Goal: Transaction & Acquisition: Purchase product/service

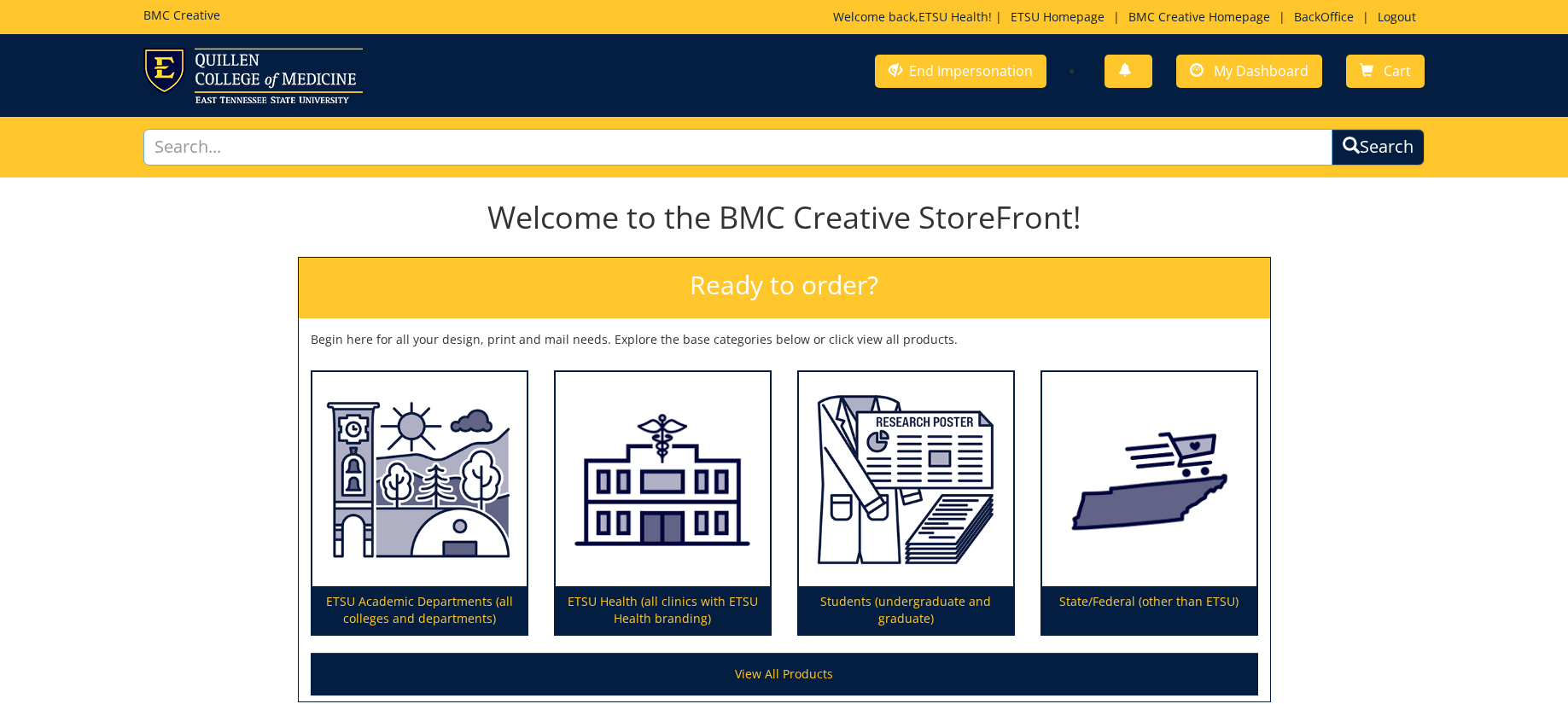
click at [751, 150] on input "text" at bounding box center [738, 147] width 1189 height 37
type input "table"
click at [1331, 128] on button "Search" at bounding box center [1378, 147] width 93 height 37
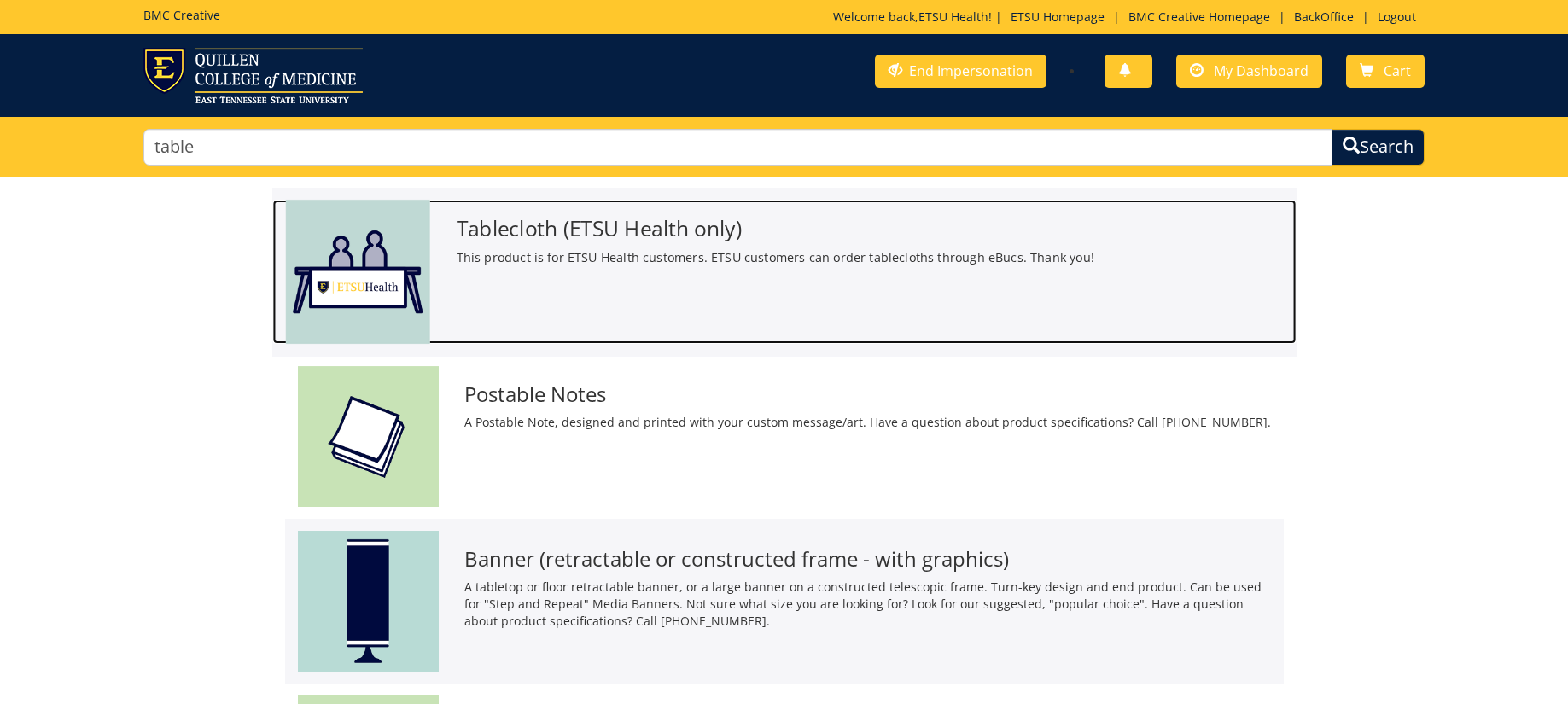
click at [529, 231] on h3 "Tablecloth (ETSU Health only)" at bounding box center [869, 228] width 827 height 23
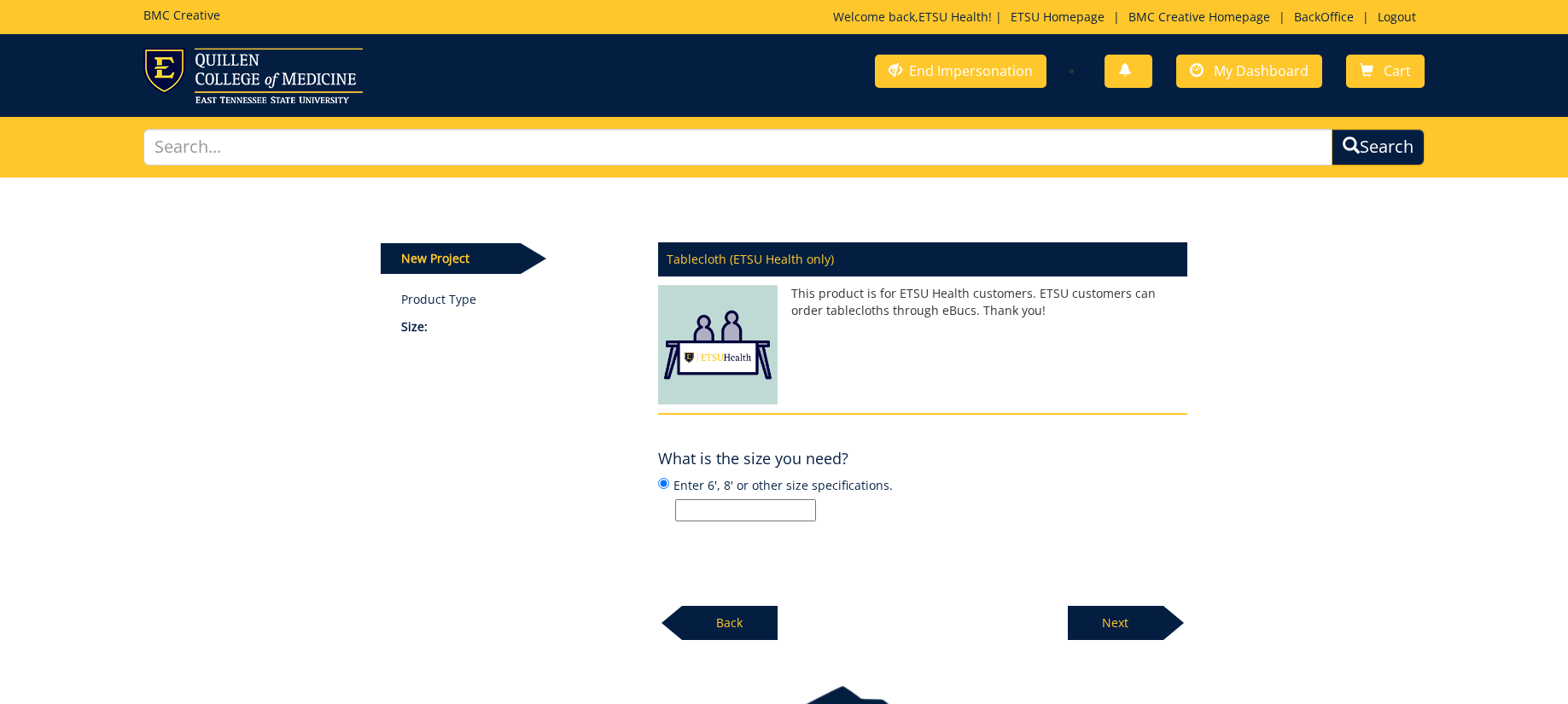
click at [755, 513] on input "Enter 6', 8' or other size specifications." at bounding box center [746, 510] width 141 height 22
type input "TBD"
click at [1125, 626] on p "Next" at bounding box center [1115, 622] width 96 height 34
click at [731, 504] on input "Enter quantity here:" at bounding box center [746, 510] width 141 height 22
type input "1"
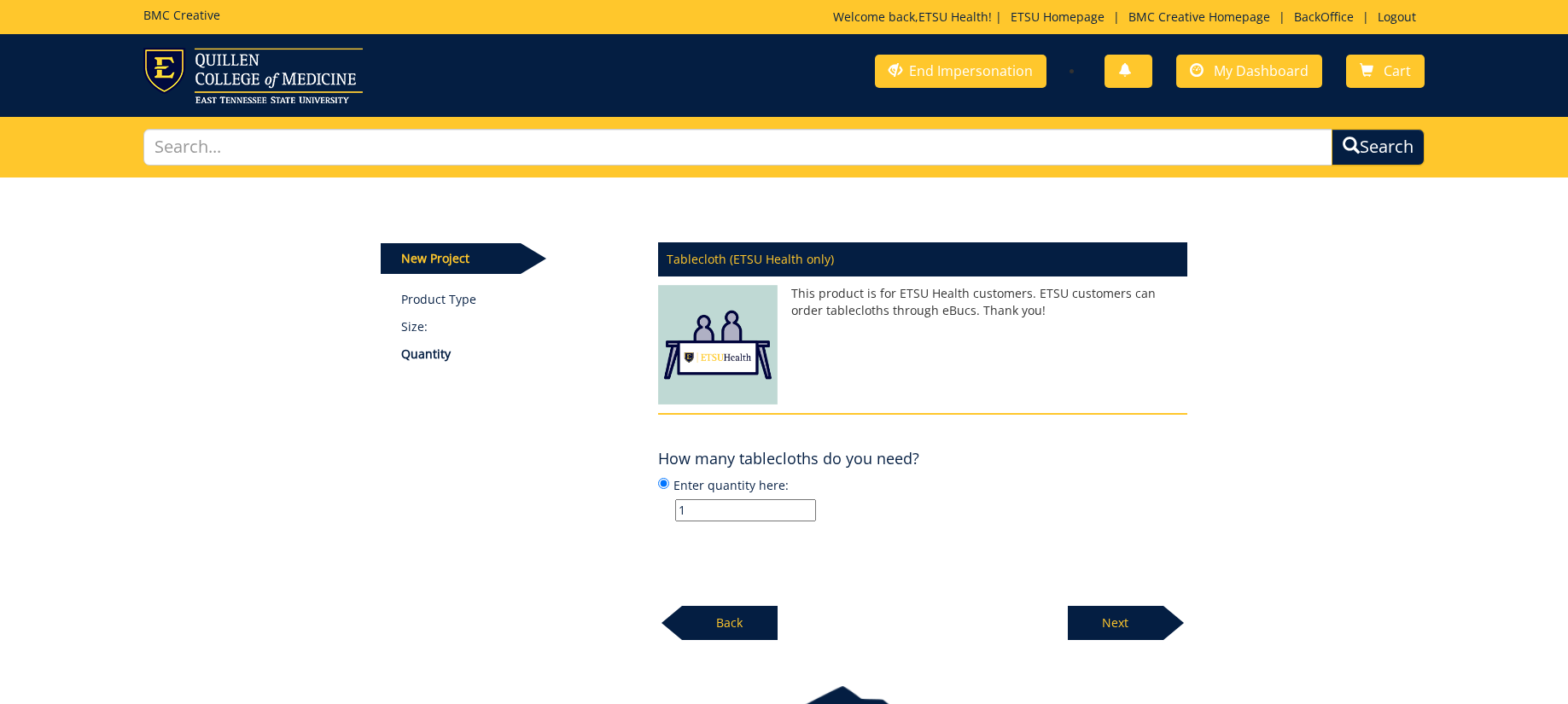
click at [1135, 626] on p "Next" at bounding box center [1115, 622] width 96 height 34
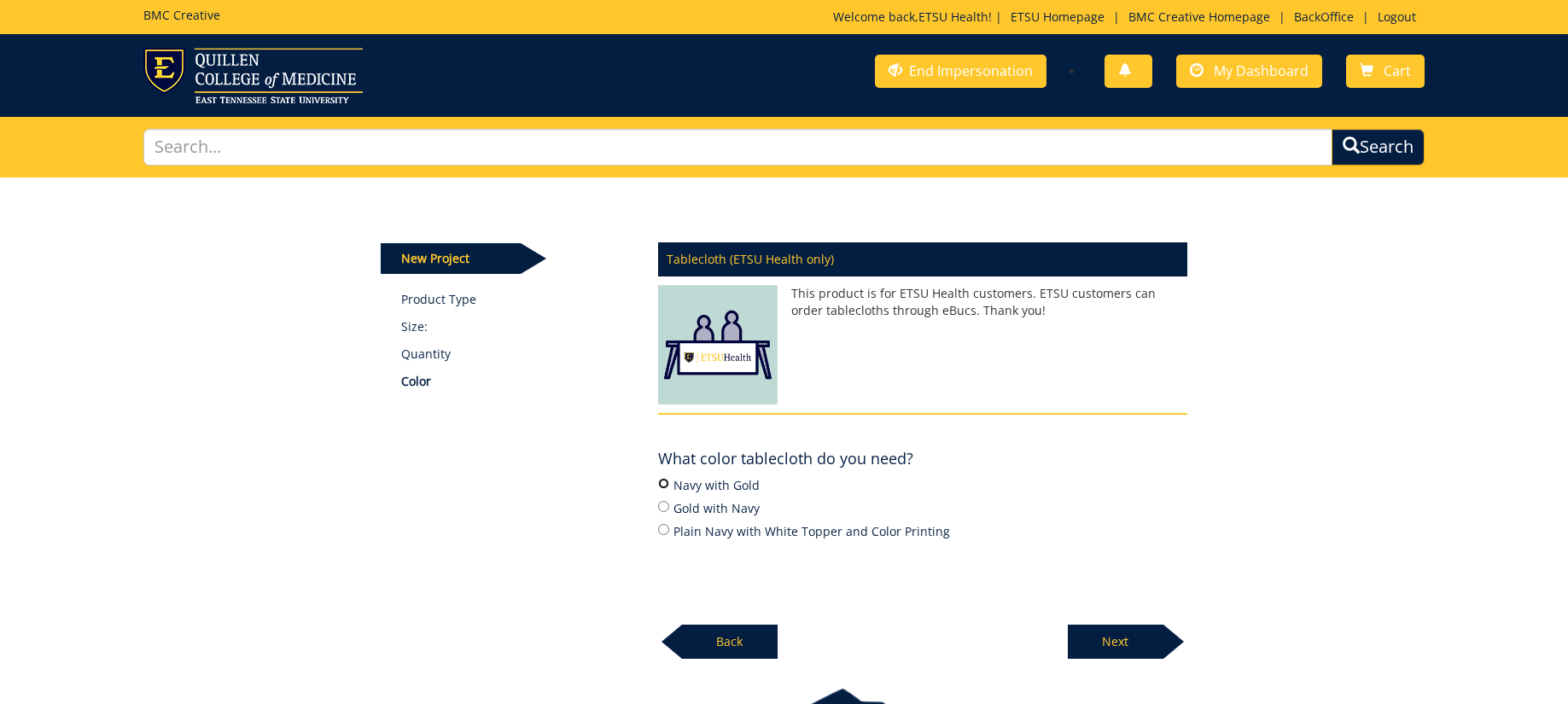
click at [661, 483] on input "Navy with Gold" at bounding box center [663, 483] width 11 height 11
radio input "true"
click at [1120, 642] on p "Next" at bounding box center [1115, 642] width 96 height 34
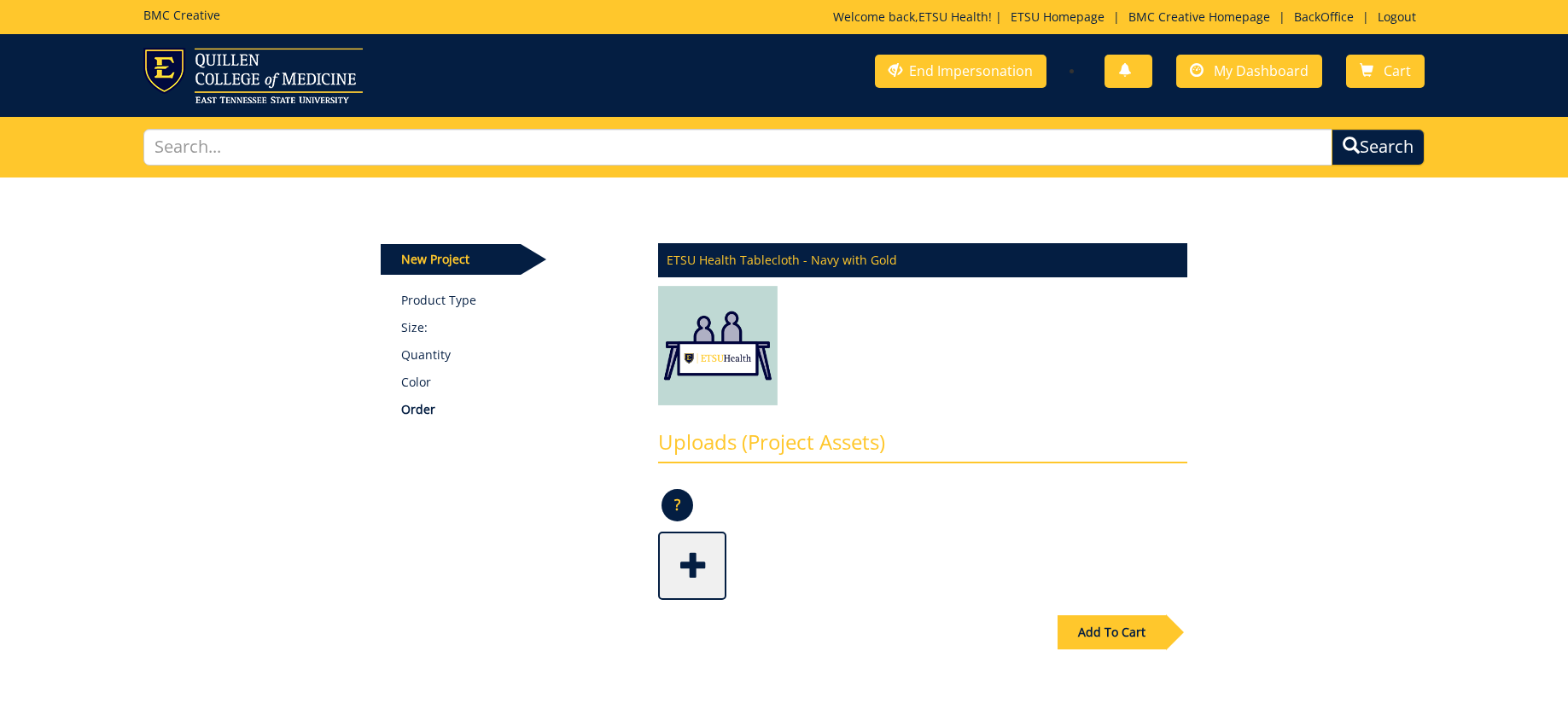
click at [1106, 628] on div "Add To Cart" at bounding box center [1111, 632] width 108 height 34
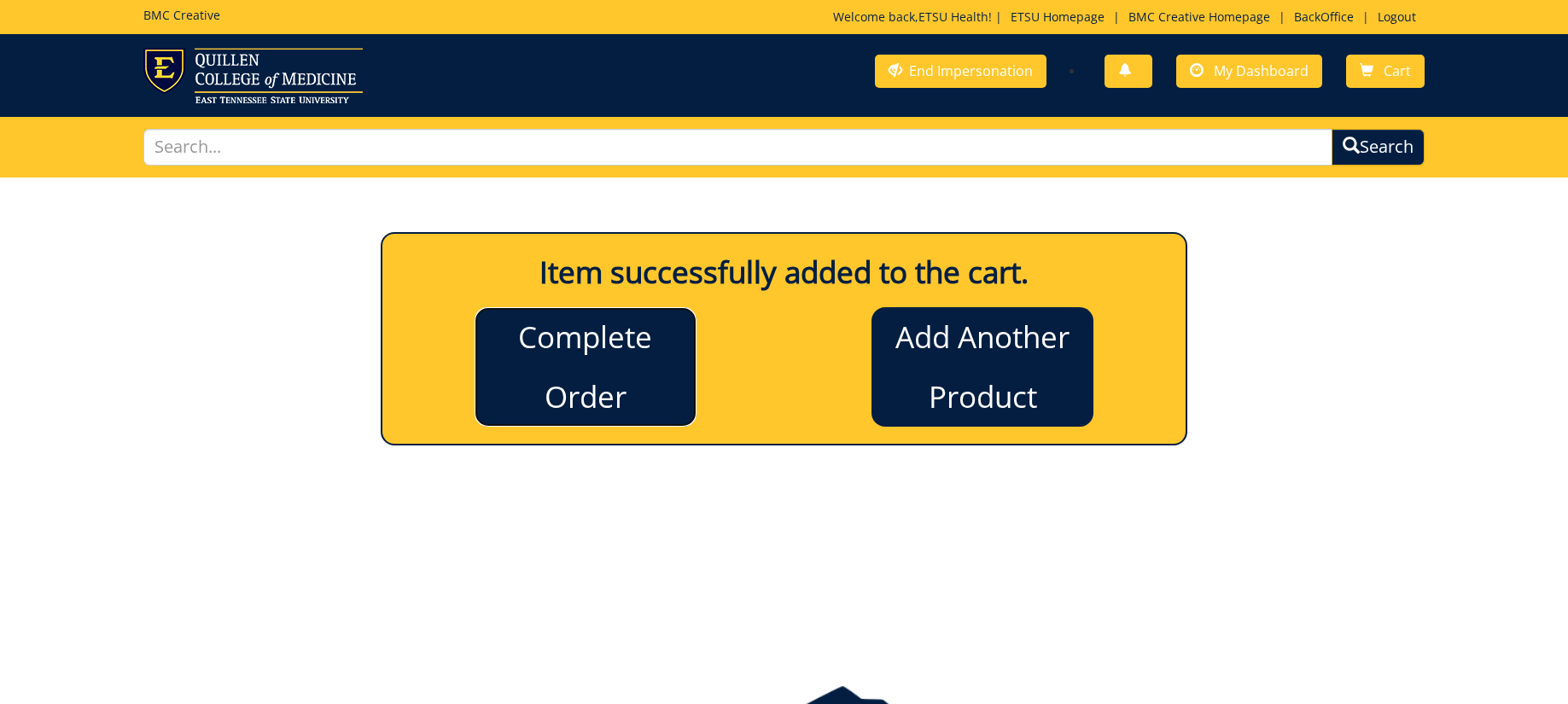
click at [632, 339] on link "Complete Order" at bounding box center [585, 367] width 222 height 120
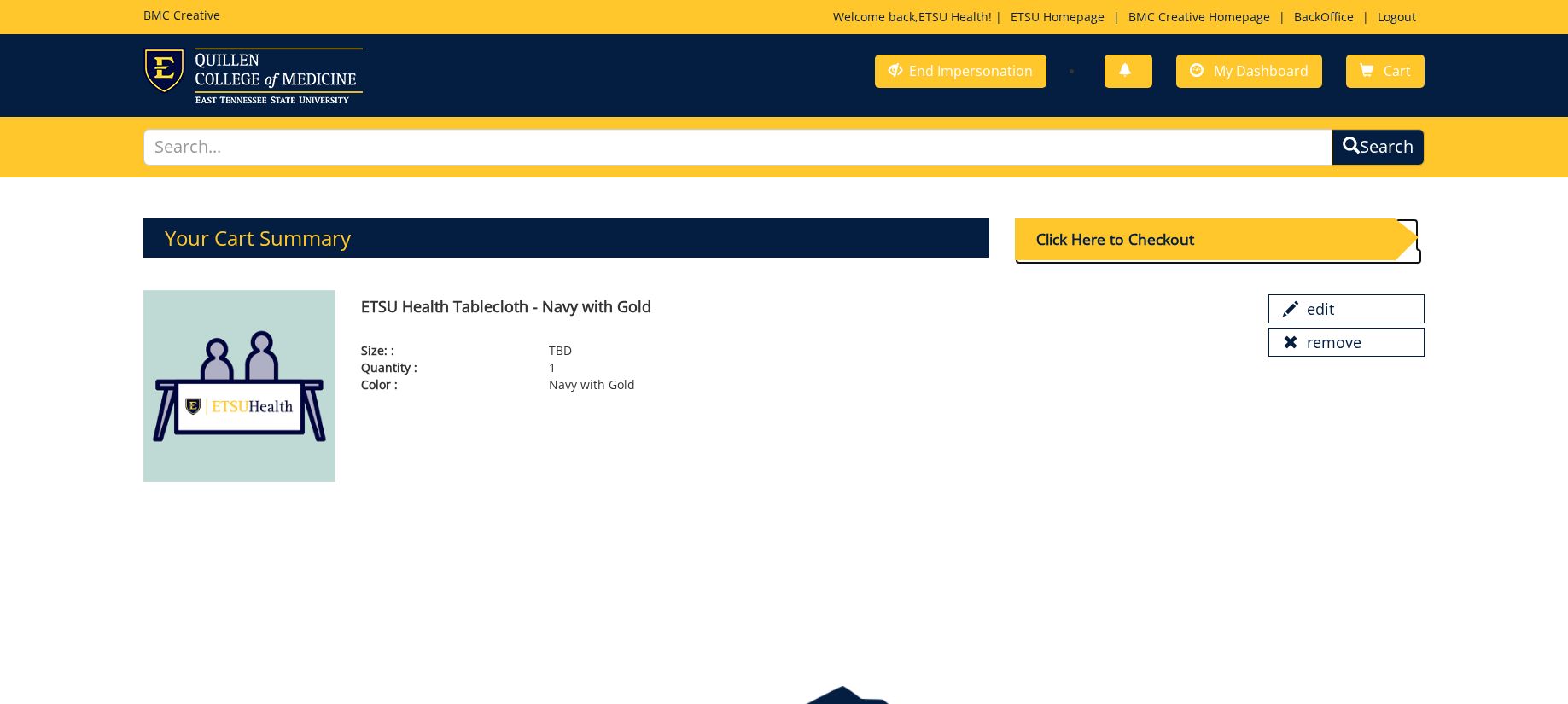
click at [1137, 246] on div "Click Here to Checkout" at bounding box center [1204, 238] width 379 height 41
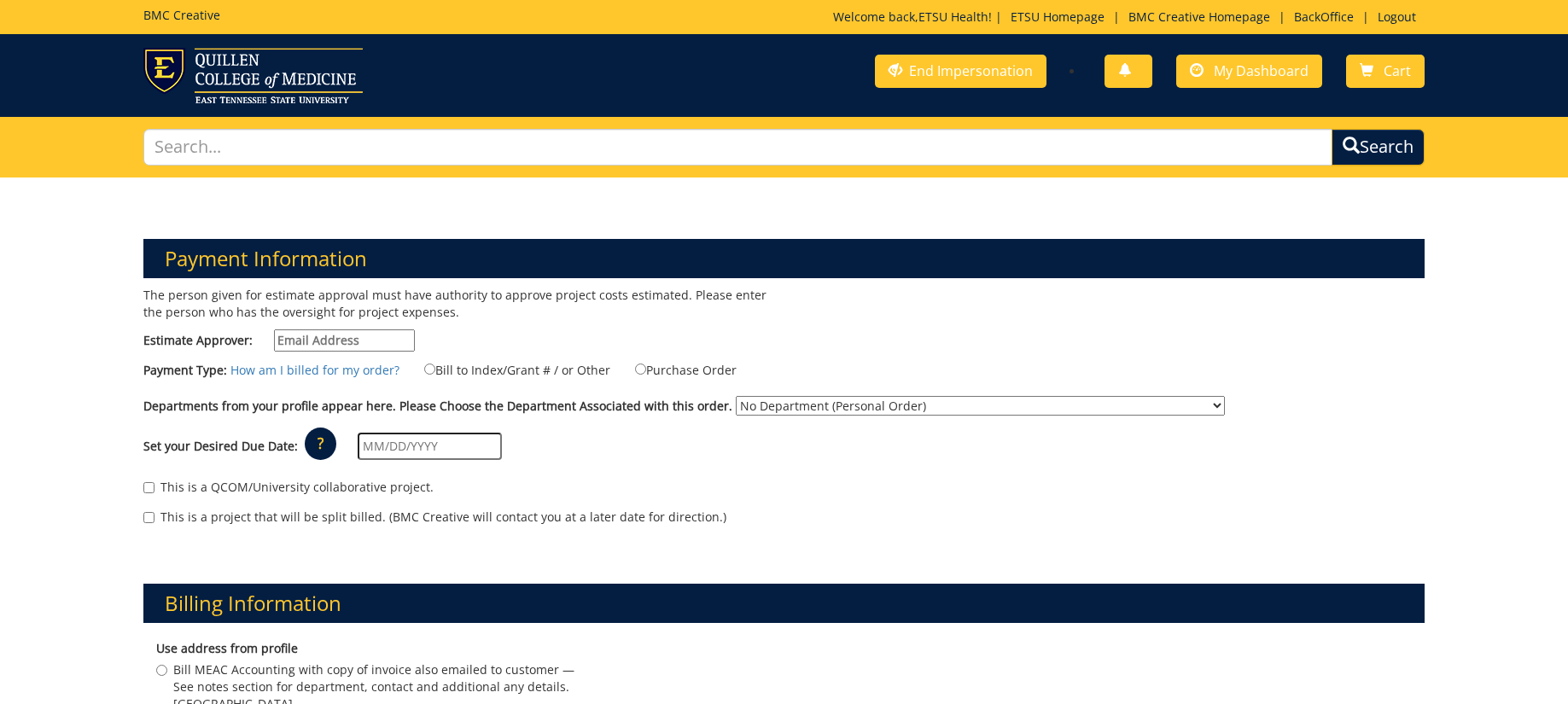
click at [292, 340] on input "Estimate Approver:" at bounding box center [344, 340] width 141 height 22
type input "etsuhealthprojects@etsu.edu"
click at [424, 369] on input "Bill to Index/Grant # / or Other" at bounding box center [430, 369] width 11 height 11
radio input "true"
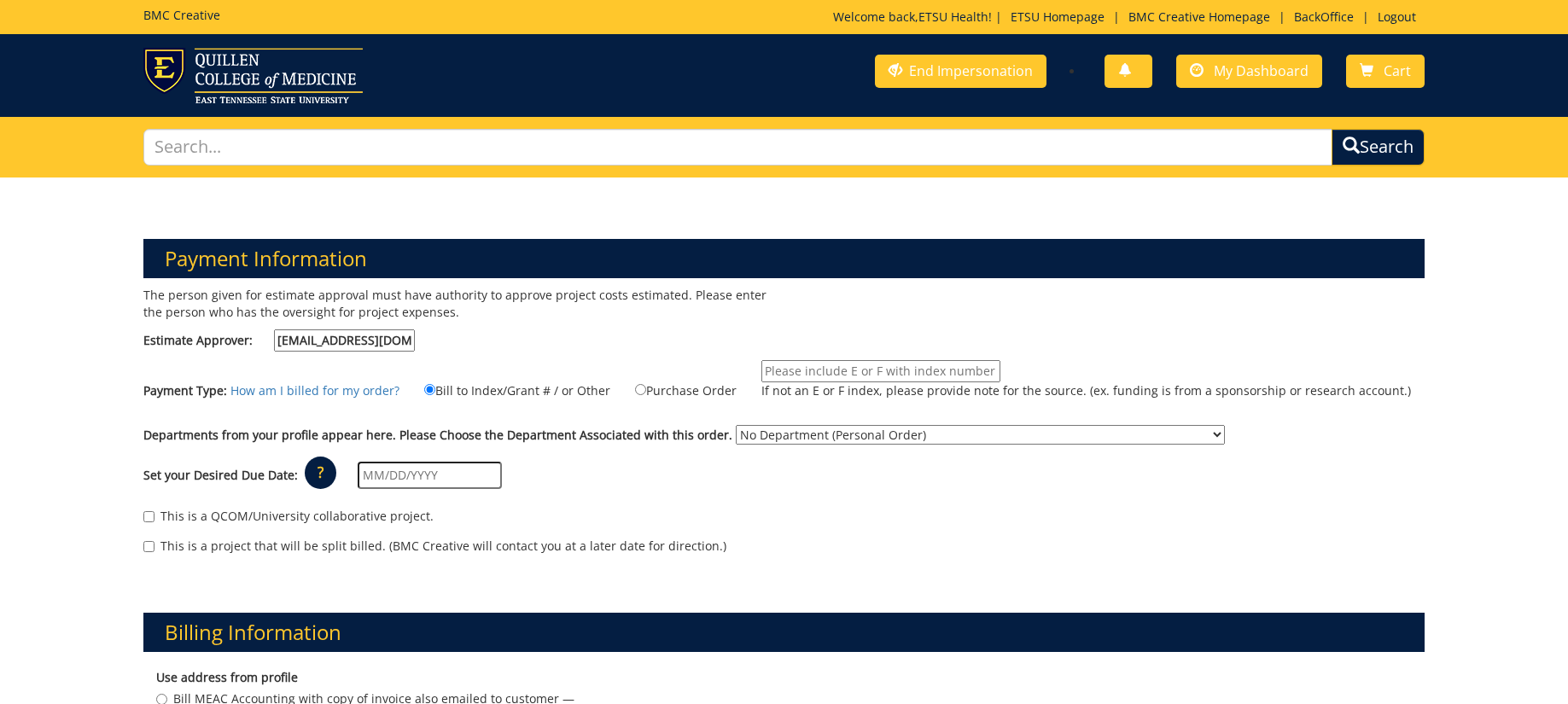
click at [826, 367] on input "If not an E or F index, please provide note for the source. (ex. funding is fro…" at bounding box center [880, 370] width 239 height 22
type input "TBD"
click at [794, 434] on select "No Department (Personal Order) Academic Affairs COM Anatomy and Cell Biology Bi…" at bounding box center [980, 435] width 489 height 19
select select "263"
click at [736, 425] on select "No Department (Personal Order) Academic Affairs COM Anatomy and Cell Biology Bi…" at bounding box center [980, 435] width 489 height 19
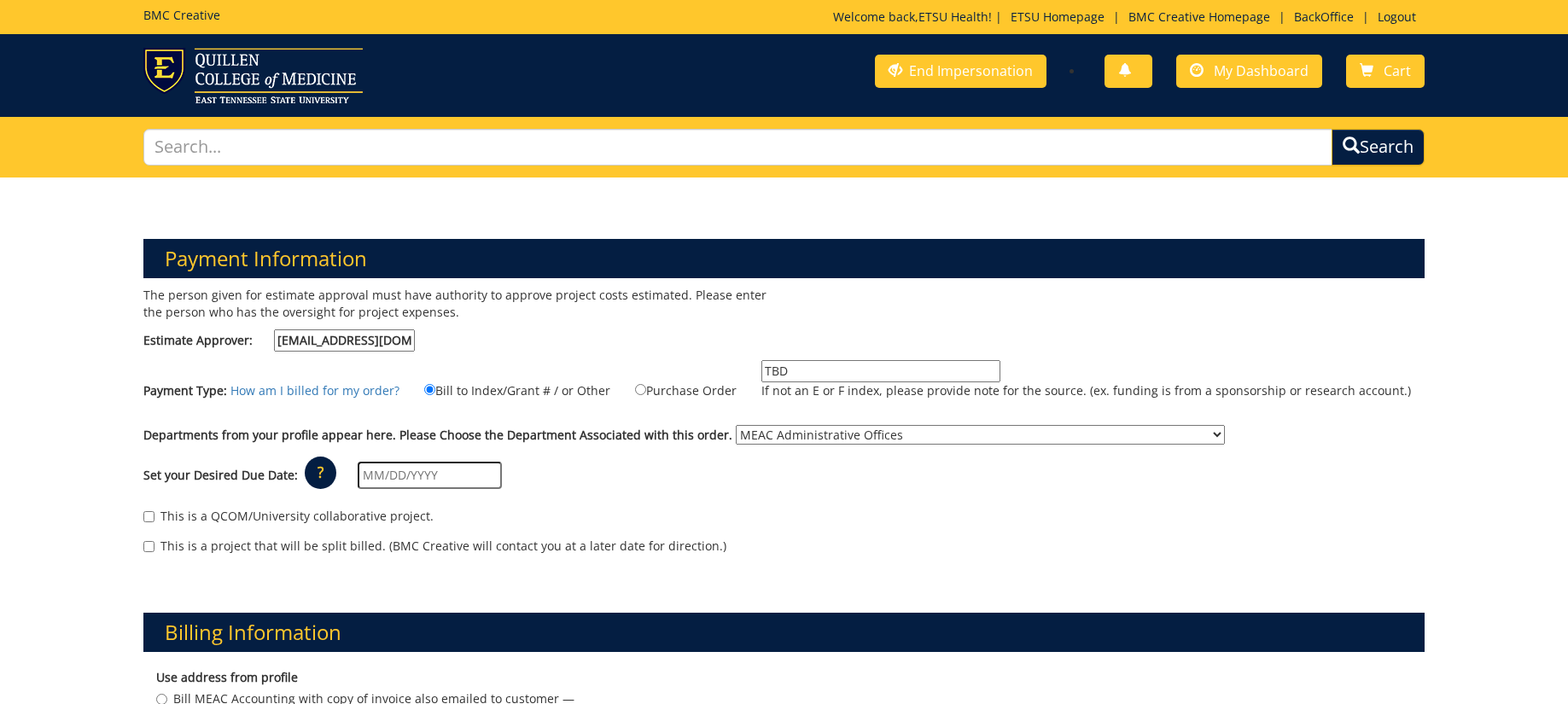
click at [362, 473] on input "text" at bounding box center [430, 474] width 144 height 27
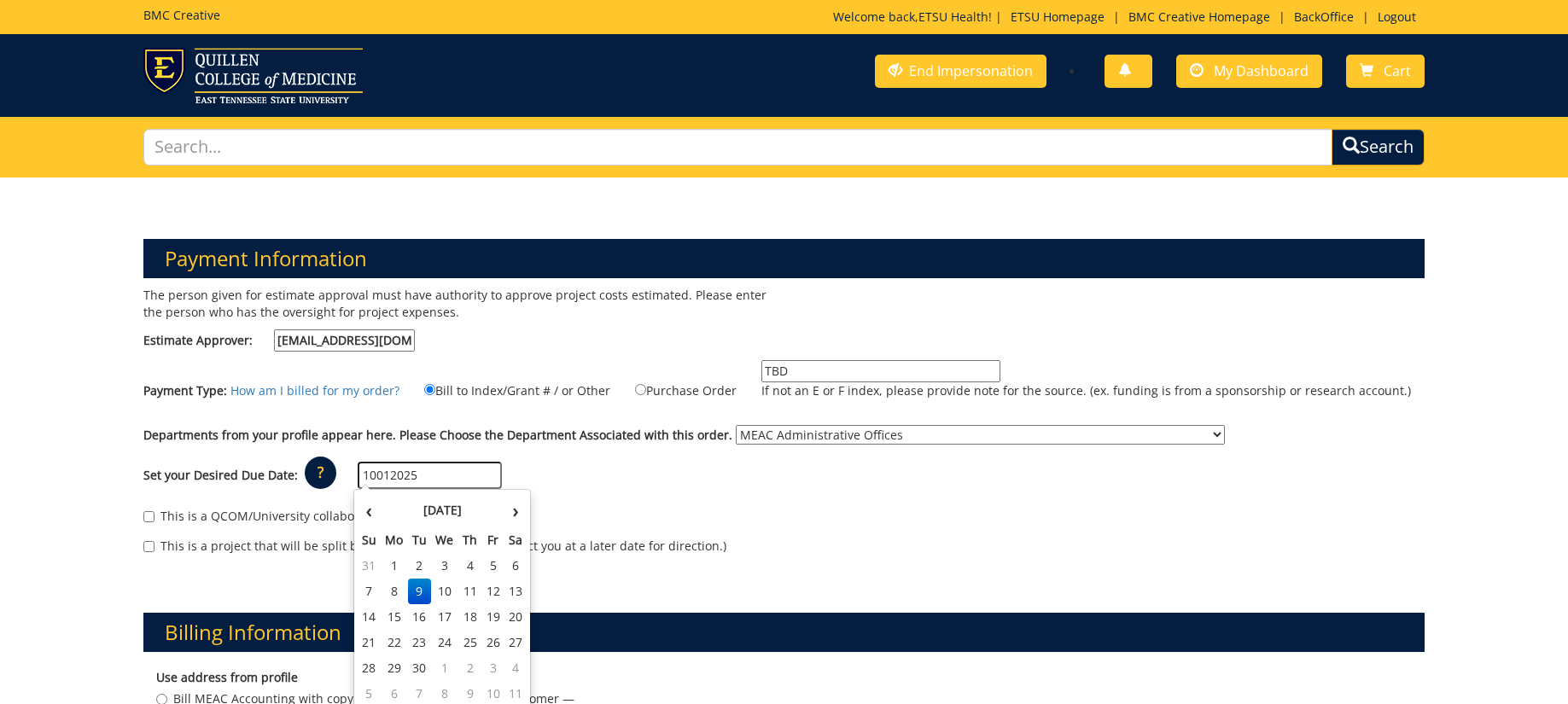
click at [372, 474] on input "10012025" at bounding box center [430, 474] width 144 height 27
type input "10/01/2025"
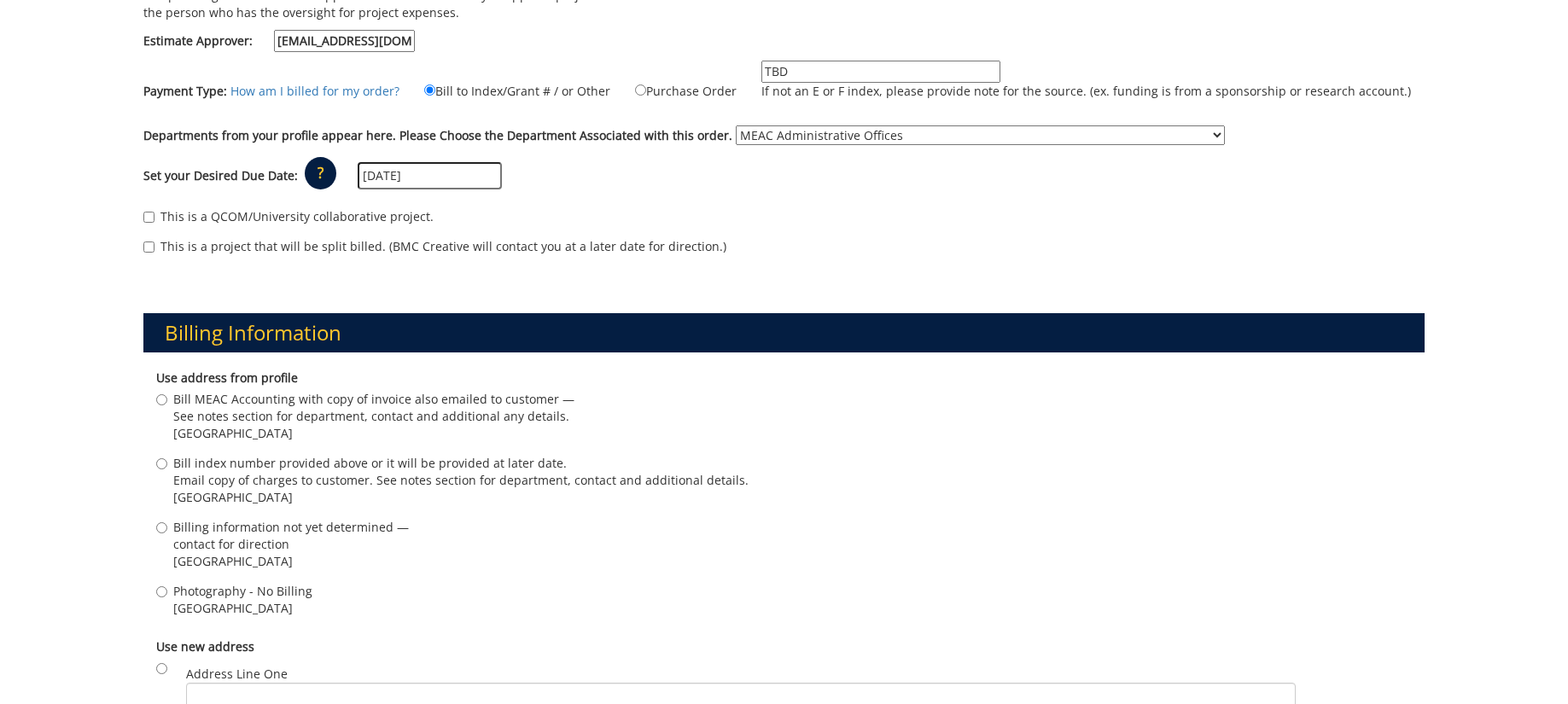
scroll to position [303, 0]
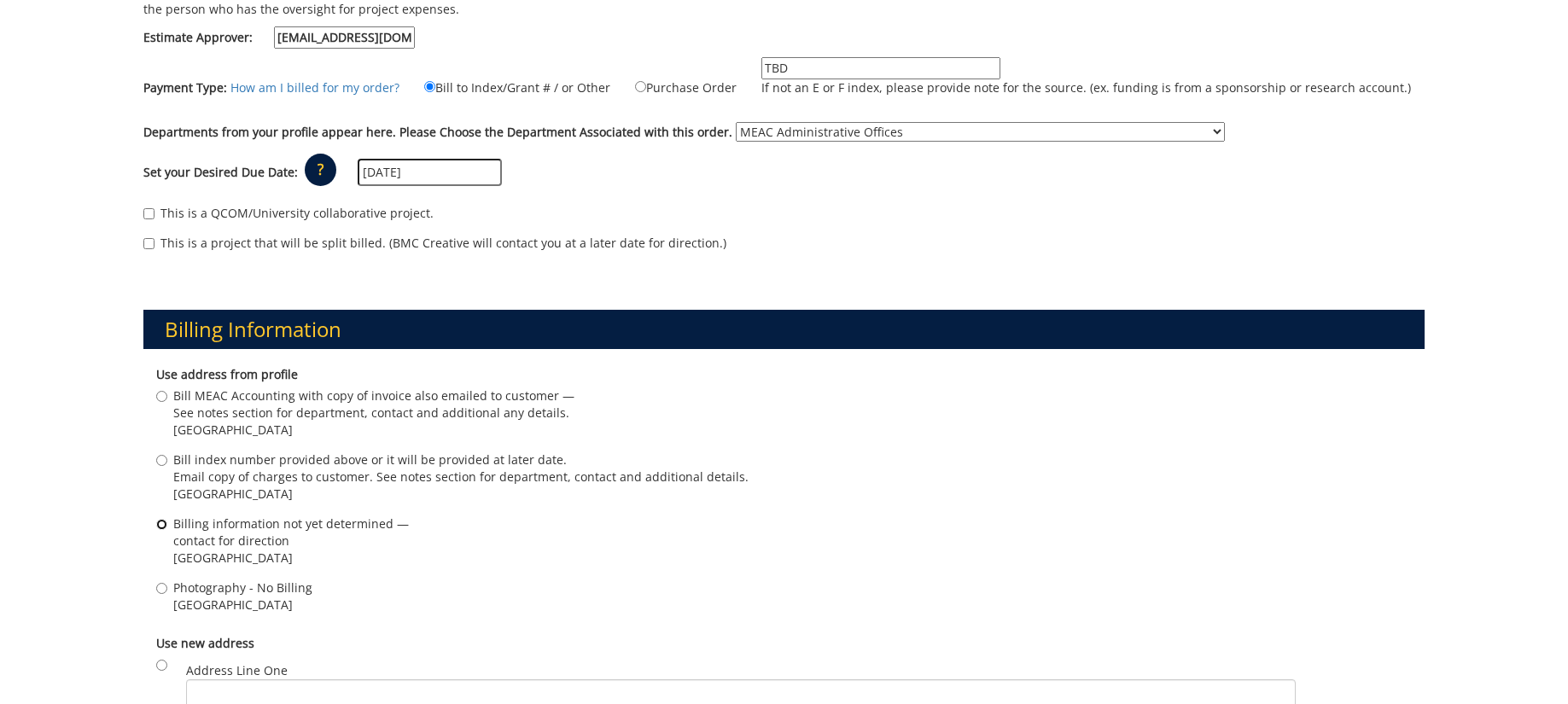
click at [159, 525] on input "Billing information not yet determined — contact for direction Johnson City , T…" at bounding box center [161, 524] width 11 height 11
radio input "true"
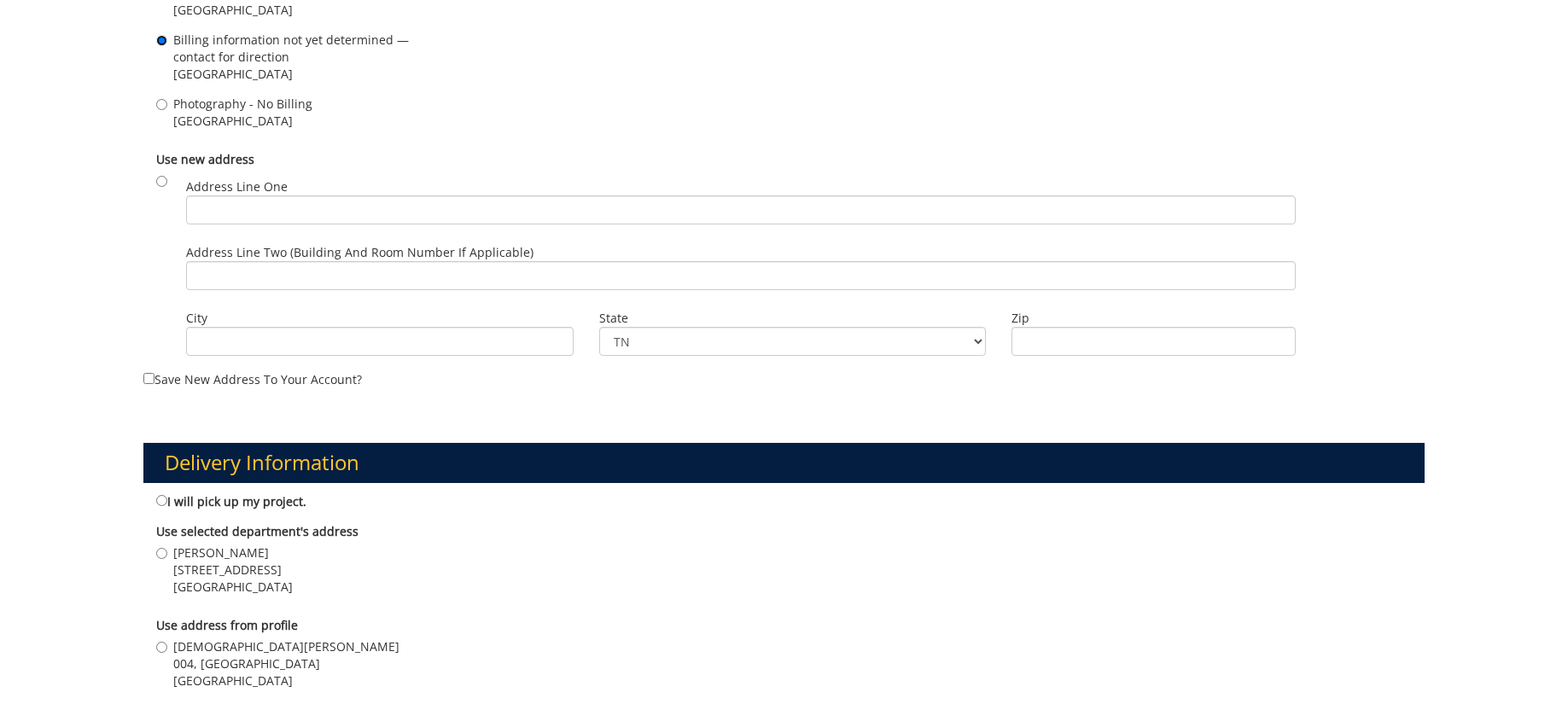
scroll to position [788, 0]
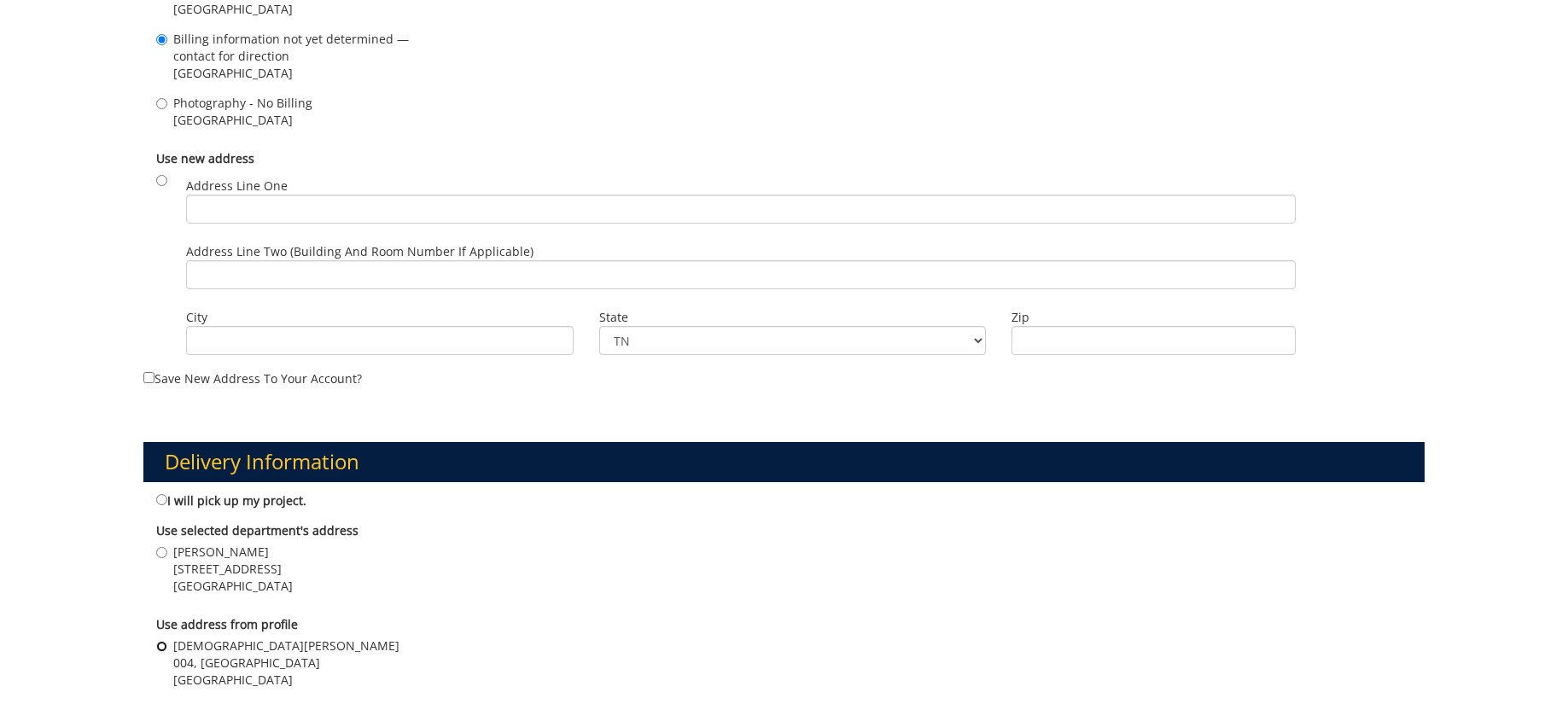
click at [158, 644] on input "Kristen Early 004, Ground Floor, Building 2, VA Campus Johnson City , TN 37601" at bounding box center [161, 646] width 11 height 11
radio input "true"
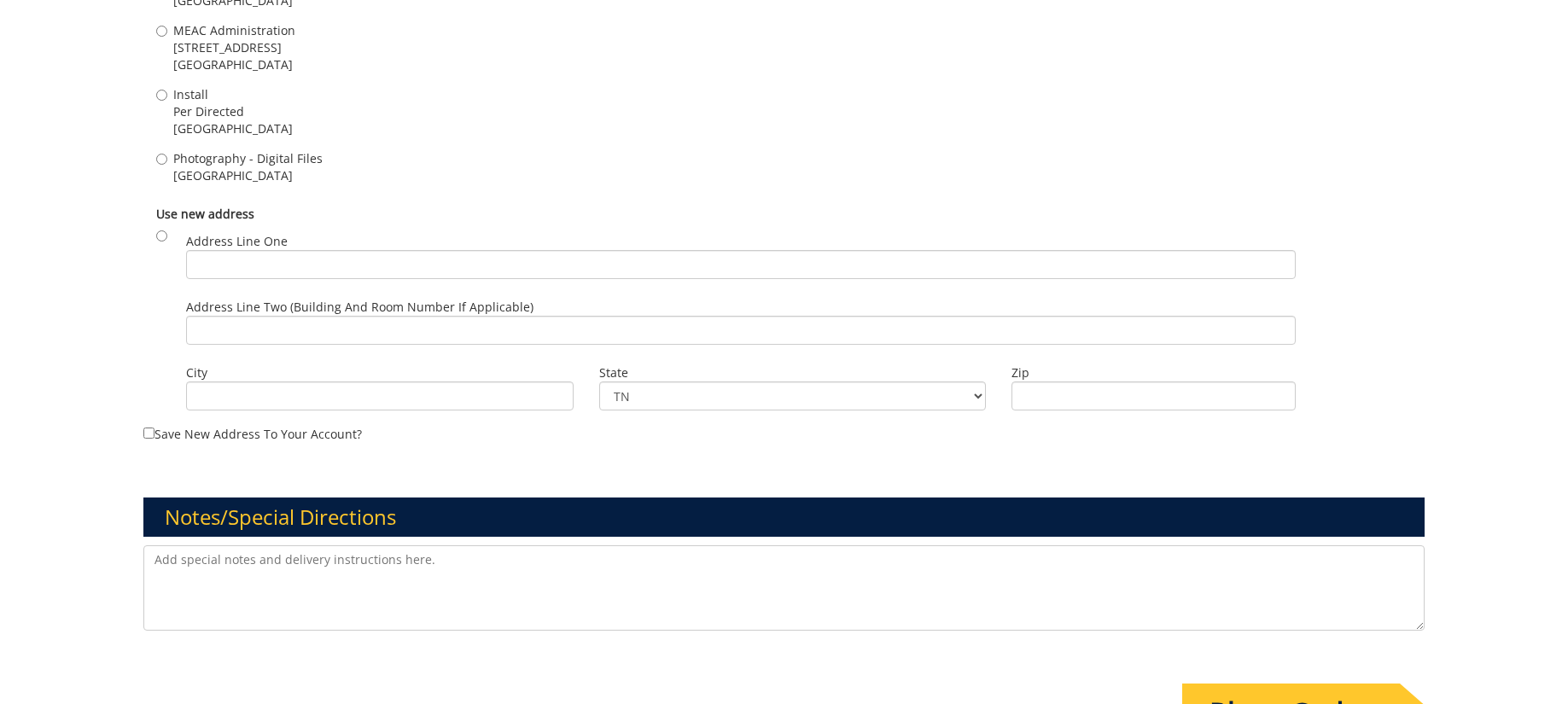
scroll to position [1756, 0]
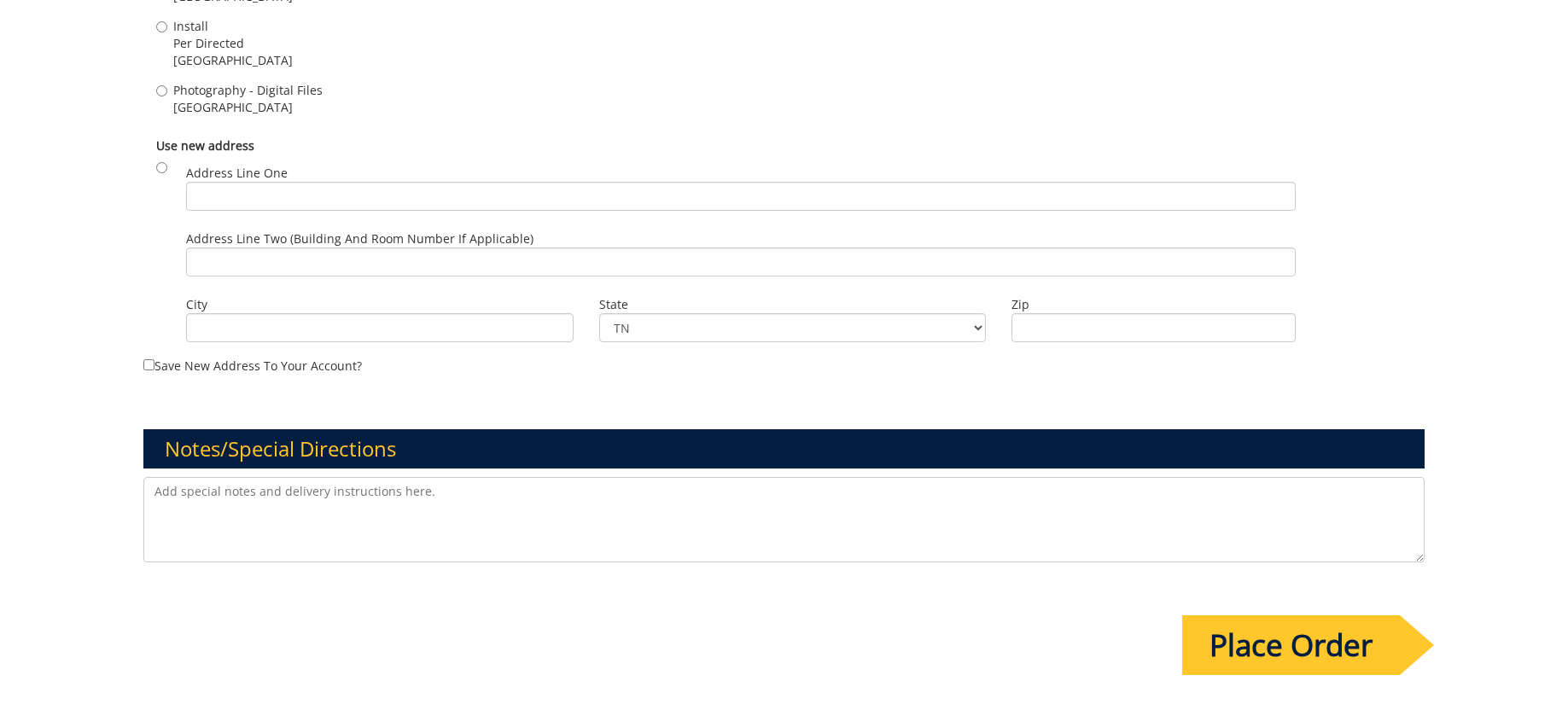
click at [1215, 635] on input "Place Order" at bounding box center [1291, 645] width 217 height 60
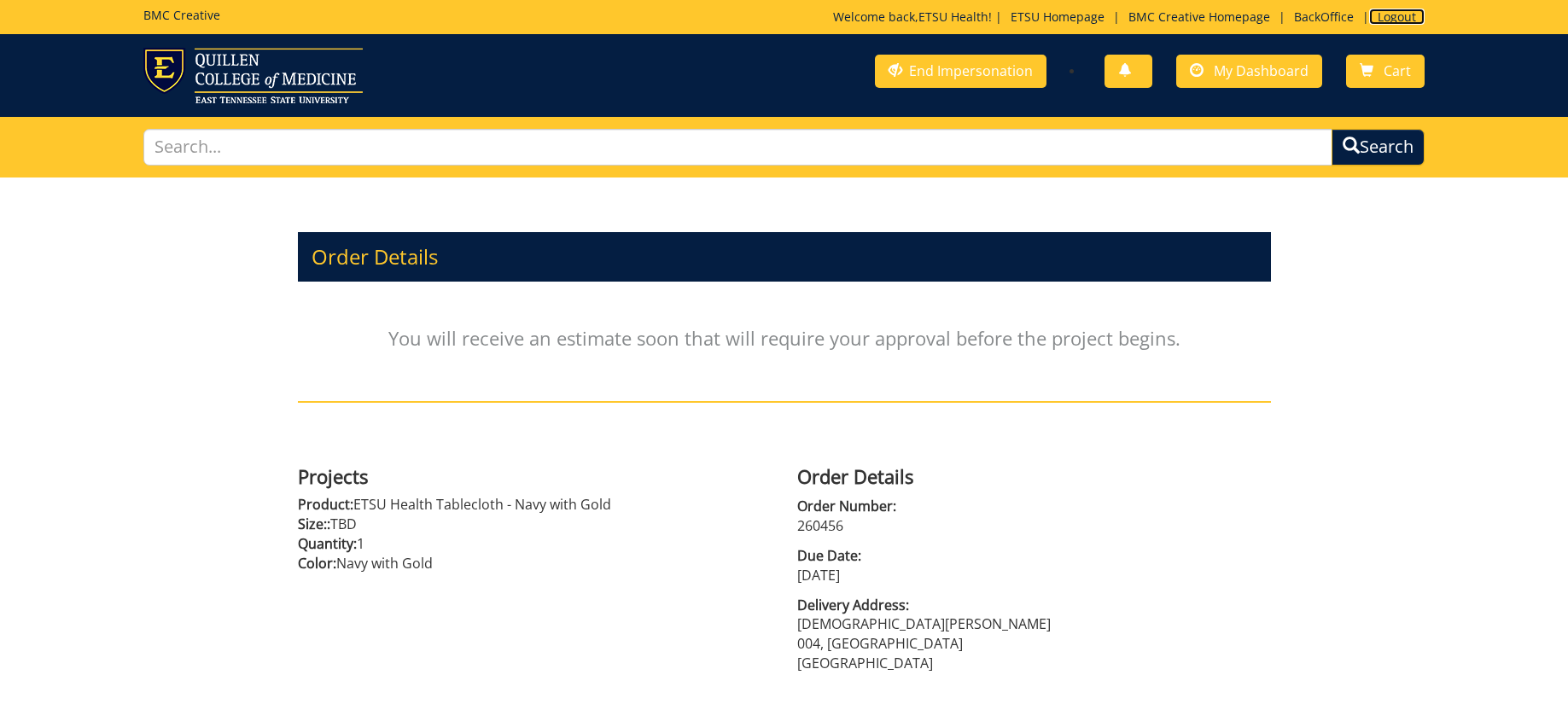
click at [1399, 16] on link "Logout" at bounding box center [1396, 17] width 55 height 16
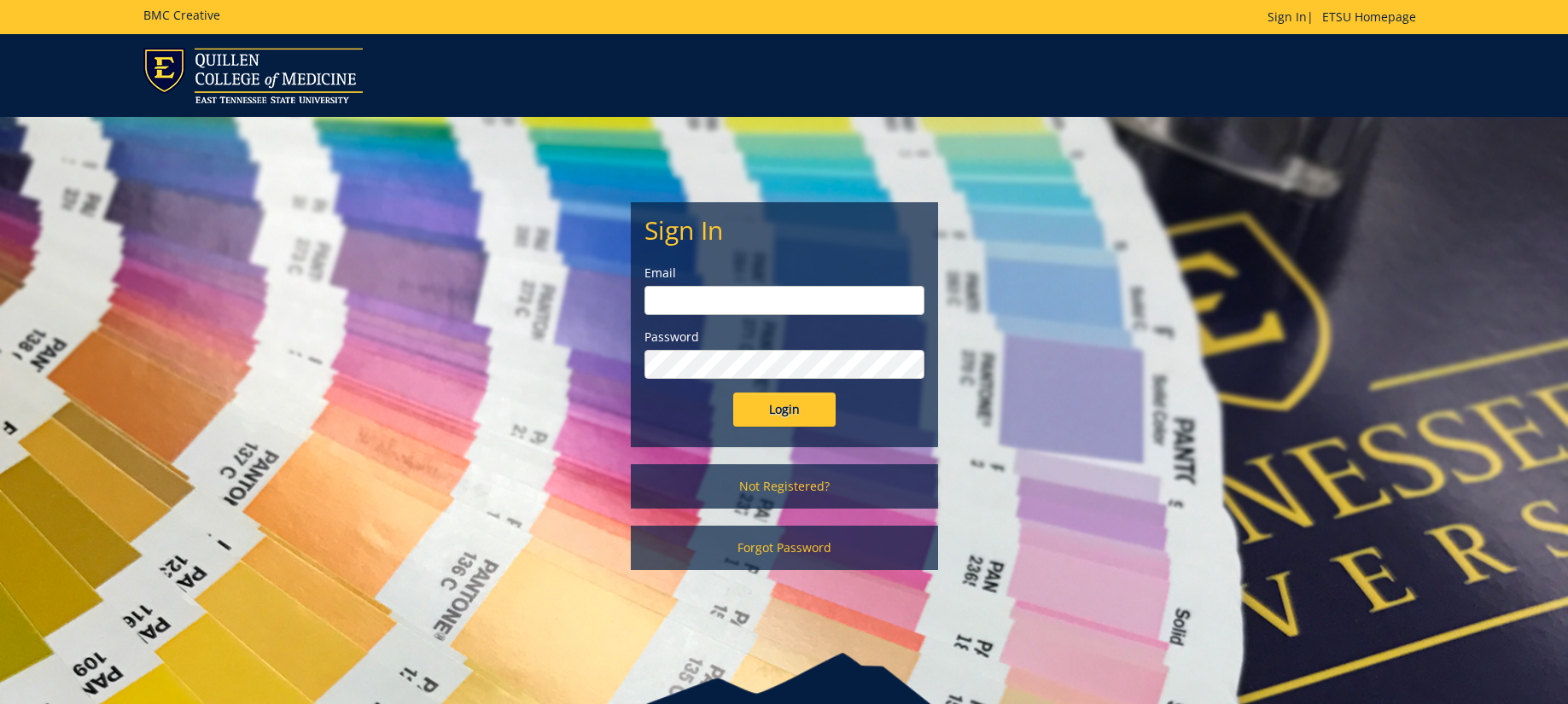
click at [716, 301] on input "email" at bounding box center [784, 300] width 280 height 29
type input "sluderp@etsu.edu"
click at [802, 422] on input "Login" at bounding box center [784, 409] width 102 height 34
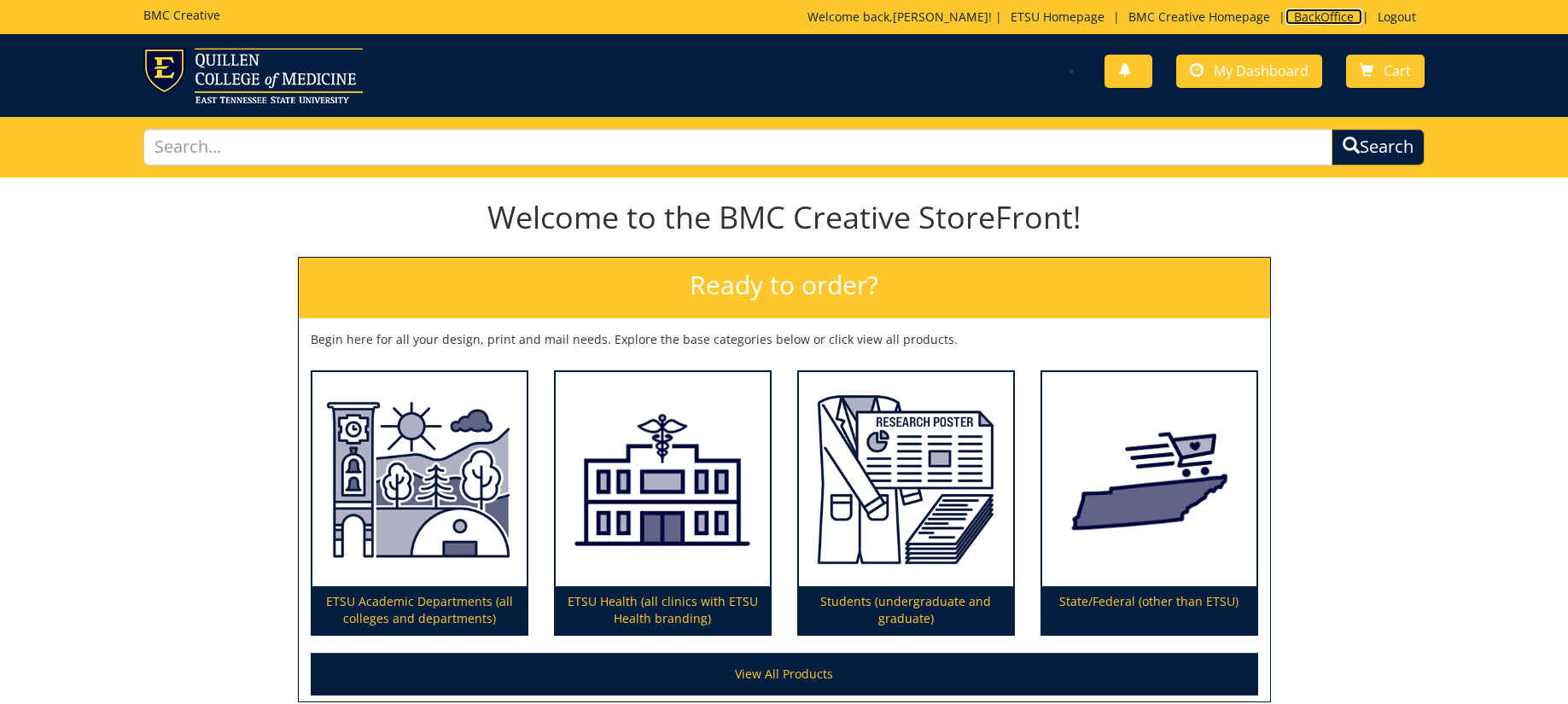
click at [1309, 16] on link "BackOffice" at bounding box center [1323, 17] width 77 height 16
